Goal: Information Seeking & Learning: Compare options

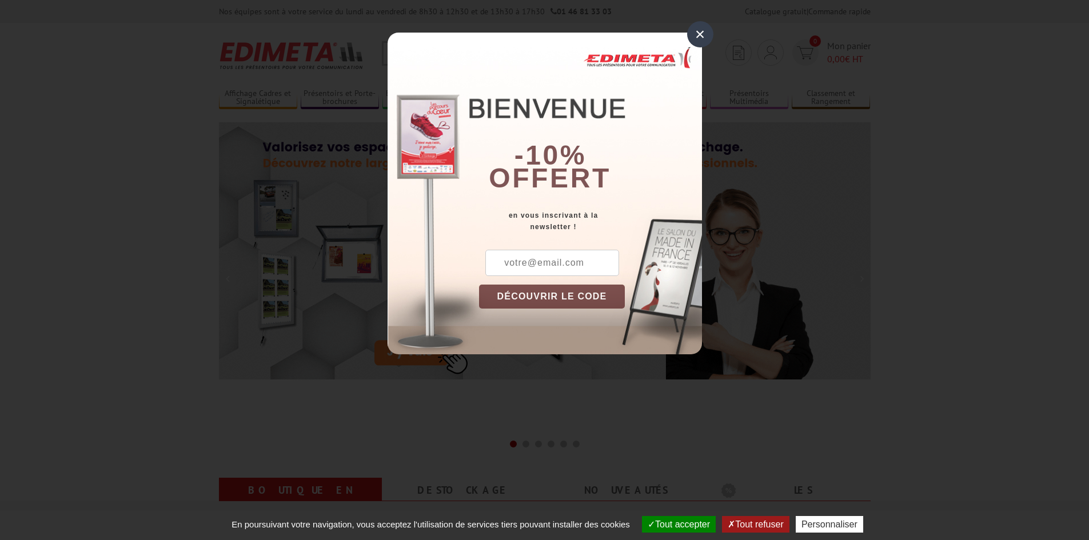
click at [700, 31] on div "×" at bounding box center [700, 34] width 26 height 26
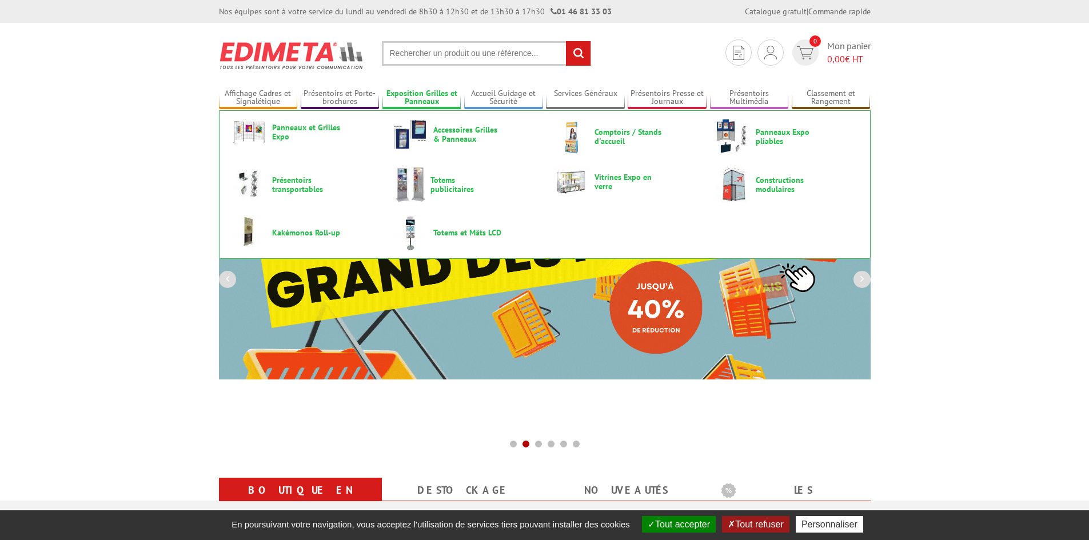
click at [405, 97] on link "Exposition Grilles et Panneaux" at bounding box center [421, 98] width 79 height 19
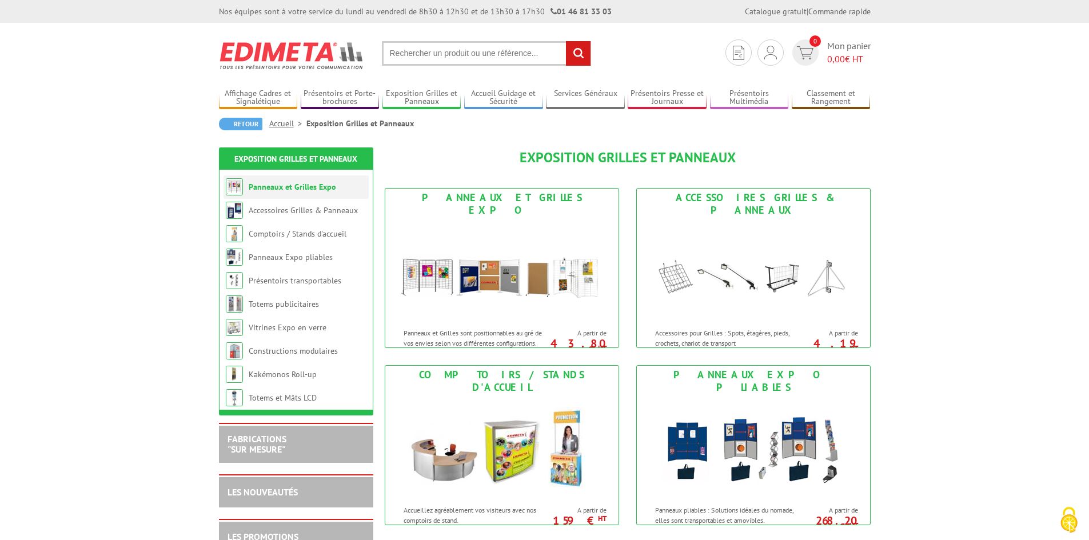
click at [289, 188] on link "Panneaux et Grilles Expo" at bounding box center [292, 187] width 87 height 10
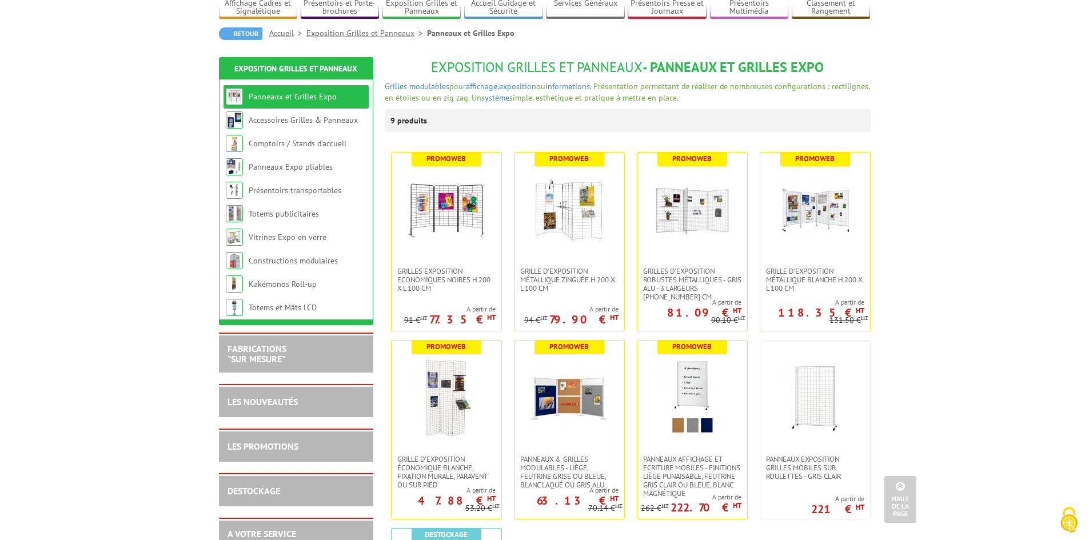
scroll to position [57, 0]
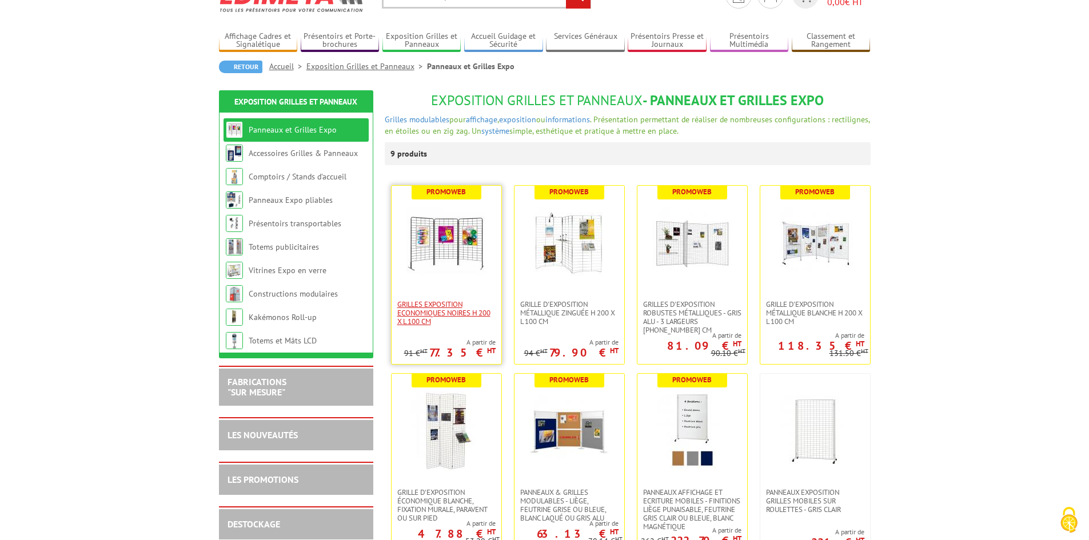
click at [439, 312] on span "Grilles Exposition Economiques Noires H 200 x L 100 cm" at bounding box center [446, 313] width 98 height 26
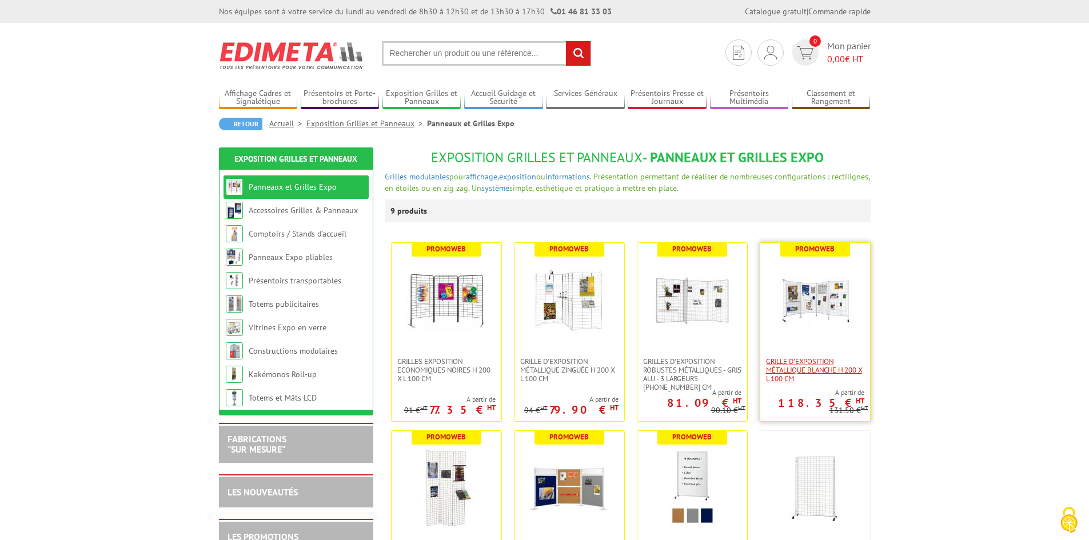
click at [807, 363] on span "Grille d'exposition métallique blanche H 200 x L 100 cm" at bounding box center [815, 370] width 98 height 26
click at [307, 207] on link "Accessoires Grilles & Panneaux" at bounding box center [303, 210] width 109 height 10
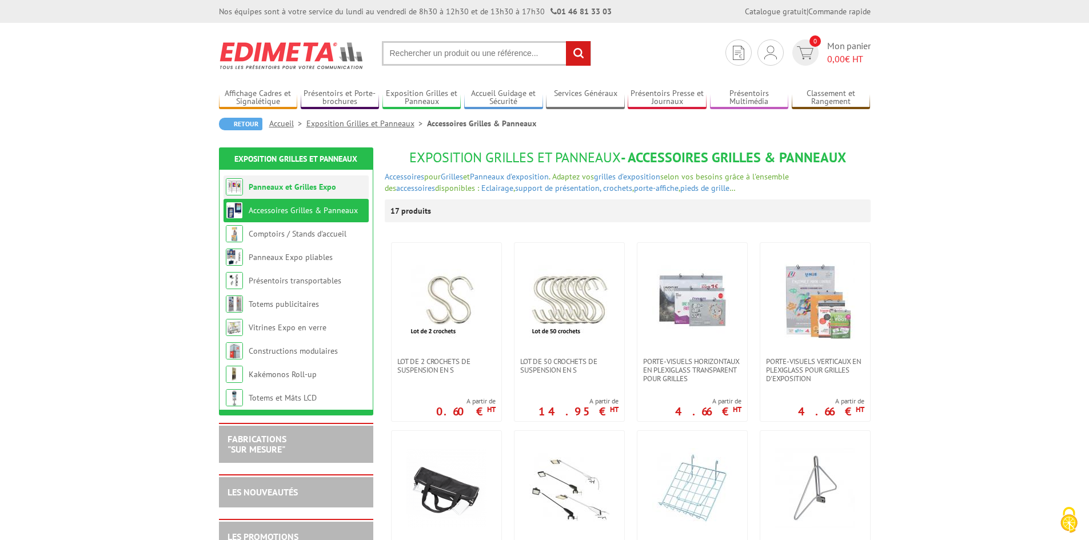
click at [285, 186] on link "Panneaux et Grilles Expo" at bounding box center [292, 187] width 87 height 10
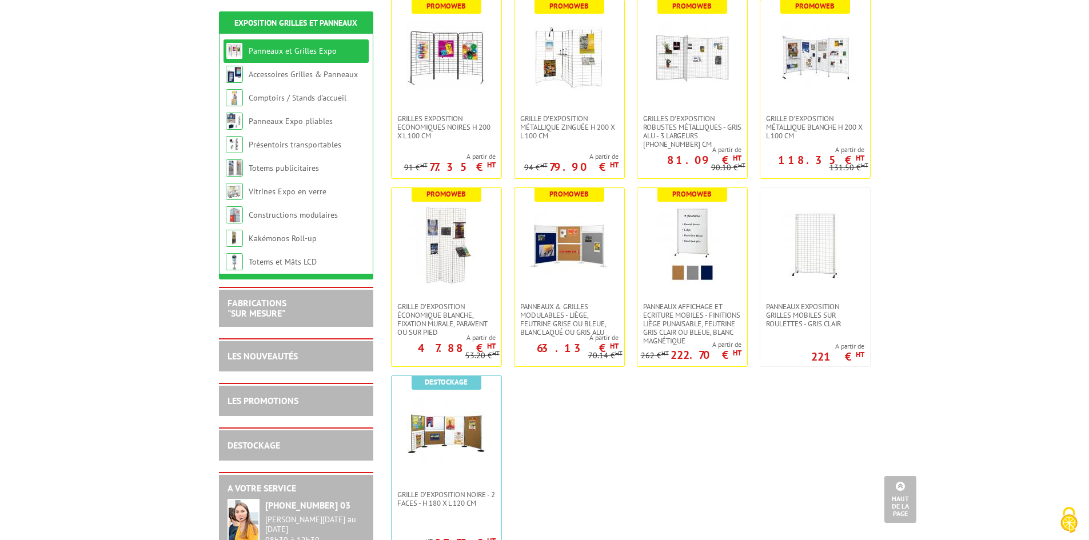
scroll to position [114, 0]
